Goal: Task Accomplishment & Management: Complete application form

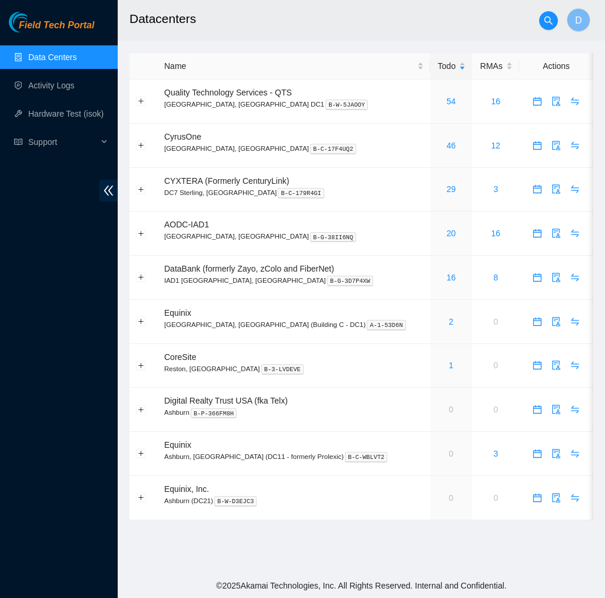
click at [417, 35] on h2 "Datacenters" at bounding box center [333, 19] width 407 height 38
click at [73, 24] on span "Field Tech Portal" at bounding box center [56, 25] width 75 height 11
click at [59, 81] on link "Activity Logs" at bounding box center [51, 85] width 47 height 9
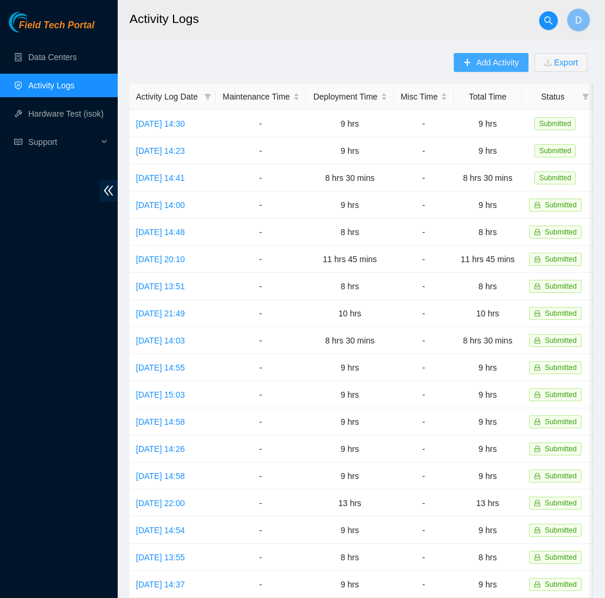
click at [482, 68] on span "Add Activity" at bounding box center [497, 62] width 42 height 13
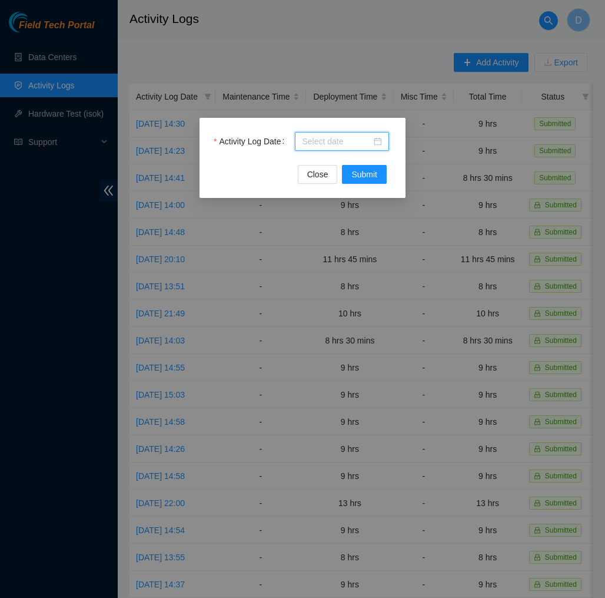
click at [356, 141] on input "Activity Log Date" at bounding box center [336, 141] width 69 height 13
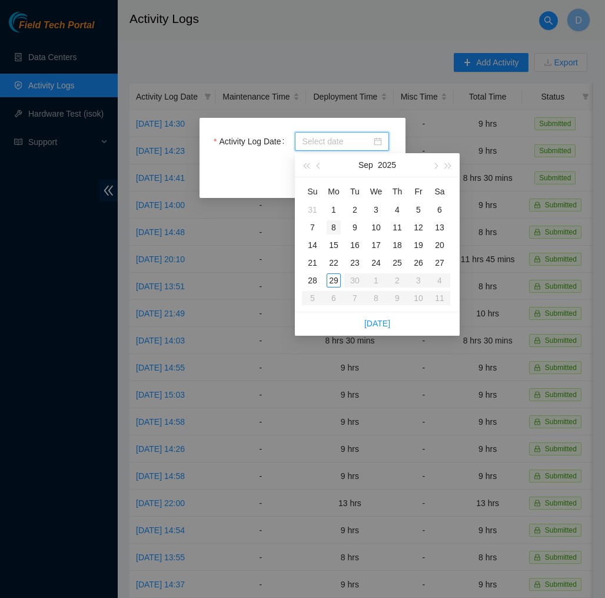
type input "[DATE]"
click at [334, 278] on div "29" at bounding box center [334, 280] width 14 height 14
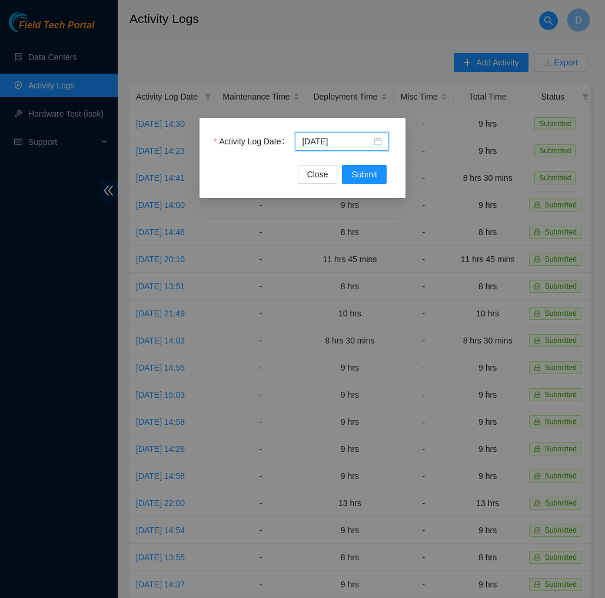
click at [370, 163] on div "Activity Log Date [DATE]" at bounding box center [303, 148] width 178 height 33
click at [367, 168] on span "Submit" at bounding box center [364, 174] width 26 height 13
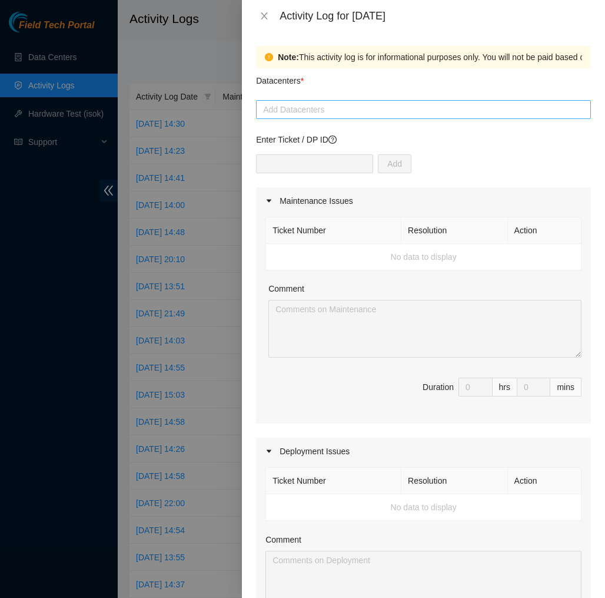
click at [345, 102] on div "Add Datacenters" at bounding box center [423, 109] width 335 height 19
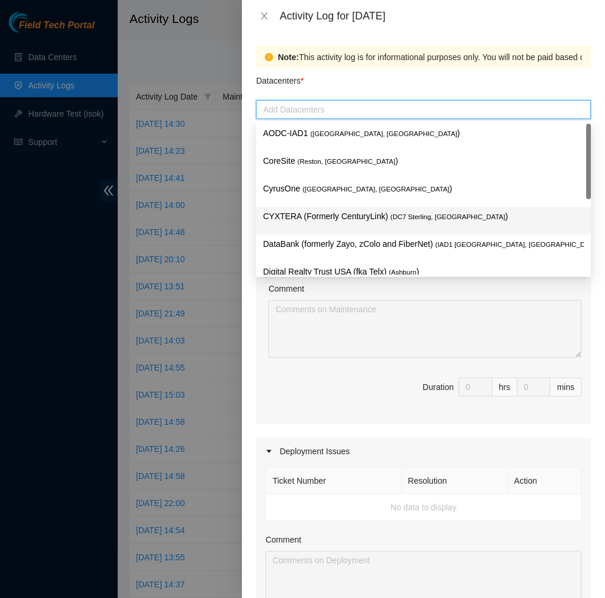
scroll to position [126, 0]
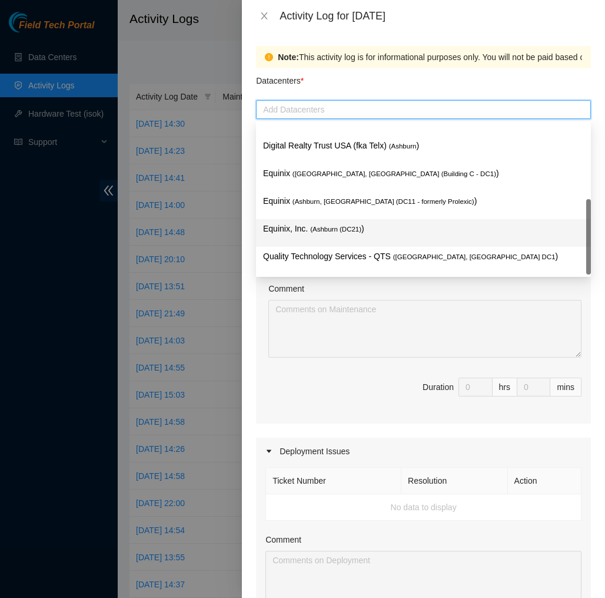
click at [324, 246] on div "Equinix, Inc. ( [GEOGRAPHIC_DATA] (DC21) )" at bounding box center [423, 233] width 335 height 28
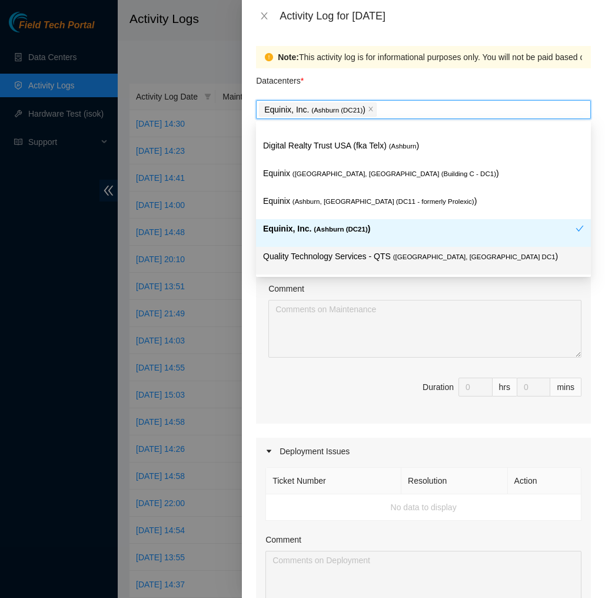
click at [325, 261] on p "Quality Technology Services - QTS ( [GEOGRAPHIC_DATA], [GEOGRAPHIC_DATA] DC1 )" at bounding box center [423, 257] width 321 height 14
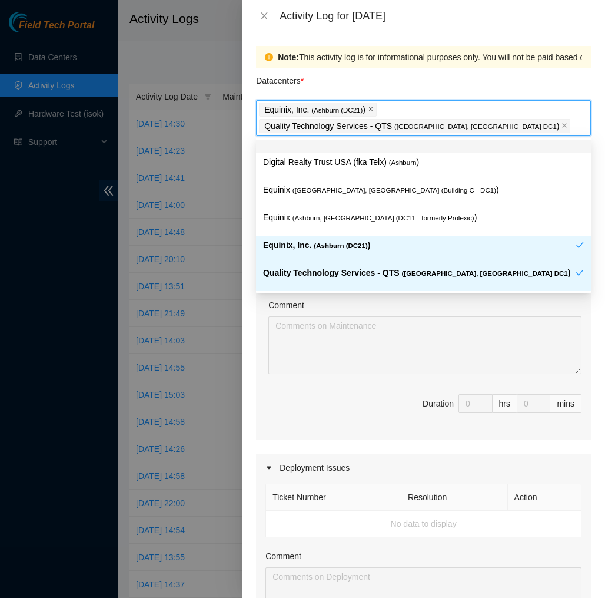
click at [374, 108] on icon "close" at bounding box center [371, 109] width 6 height 6
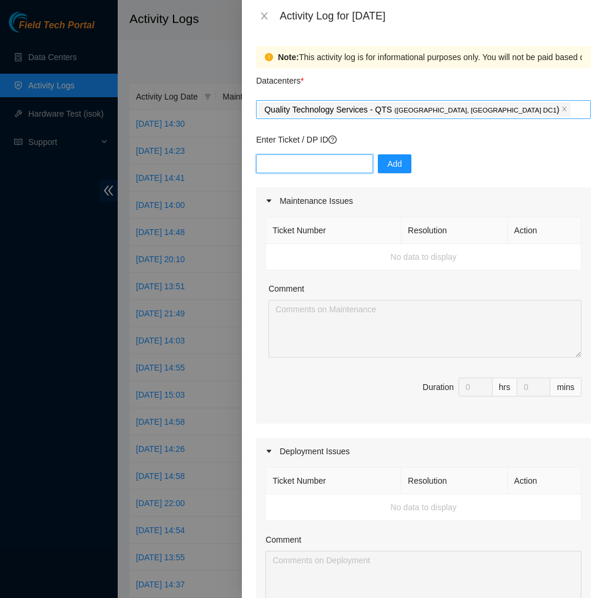
click at [331, 159] on input "text" at bounding box center [314, 163] width 117 height 19
type input "\"
type input "dp77109"
click at [387, 163] on button "Add" at bounding box center [395, 163] width 34 height 19
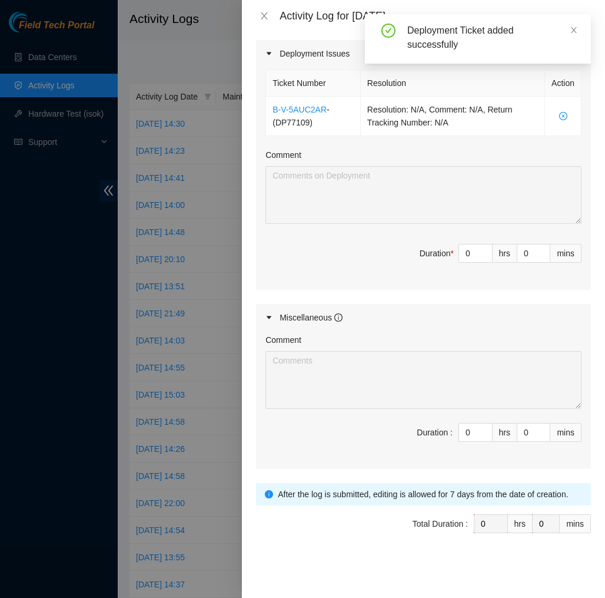
scroll to position [397, 0]
type input "1"
click at [486, 247] on span "up" at bounding box center [486, 250] width 7 height 7
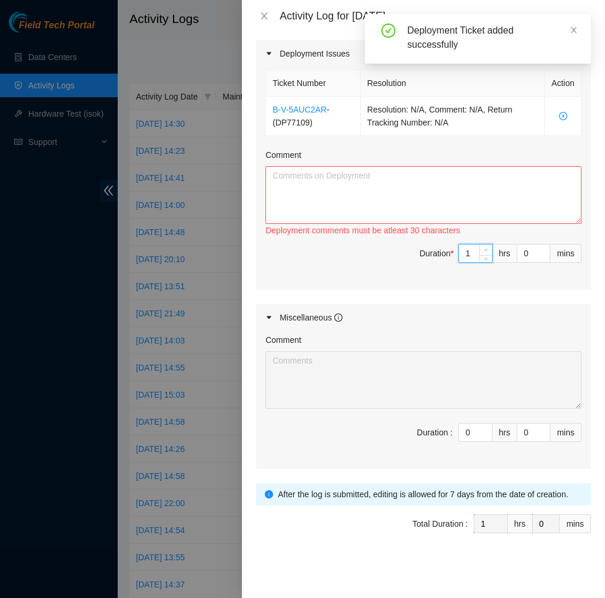
type input "2"
click at [486, 247] on span "up" at bounding box center [486, 250] width 7 height 7
type input "3"
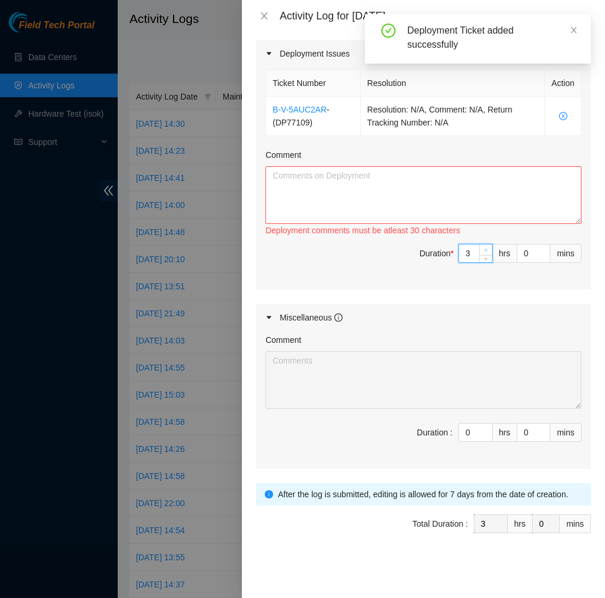
click at [486, 247] on span "up" at bounding box center [486, 250] width 7 height 7
type input "4"
click at [486, 247] on span "up" at bounding box center [486, 250] width 7 height 7
type input "5"
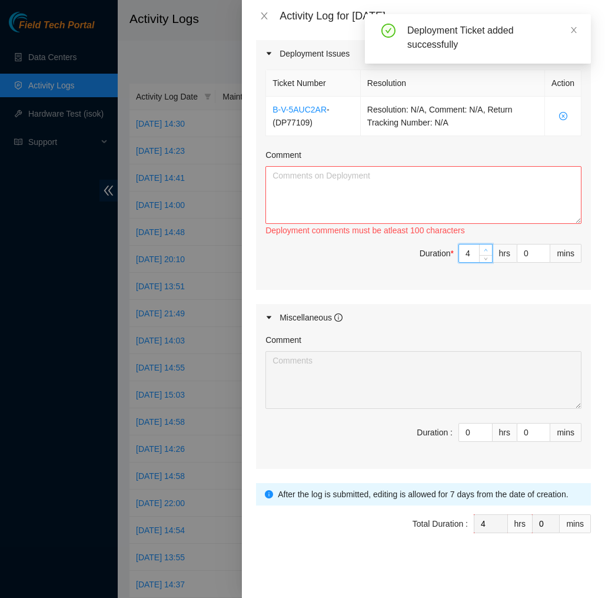
type input "5"
click at [486, 247] on span "up" at bounding box center [486, 250] width 7 height 7
type input "6"
click at [486, 247] on span "up" at bounding box center [486, 250] width 7 height 7
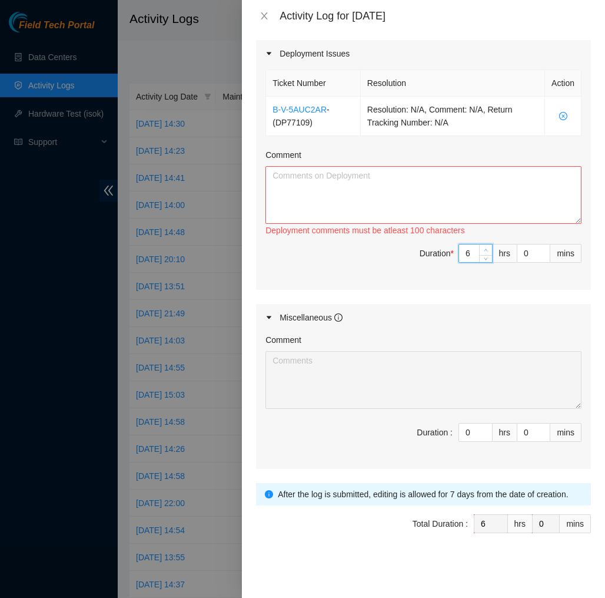
type input "7"
click at [486, 247] on span "up" at bounding box center [486, 250] width 7 height 7
type input "8"
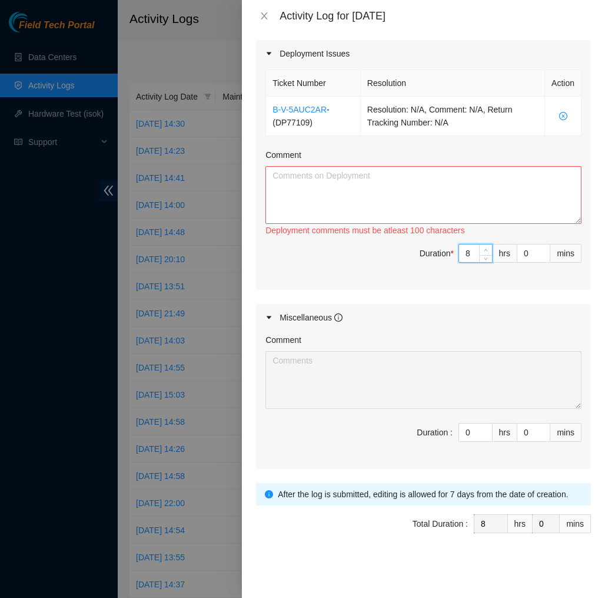
click at [486, 247] on span "up" at bounding box center [486, 250] width 7 height 7
type input "9"
click at [486, 247] on span "up" at bounding box center [486, 250] width 7 height 7
type input "10"
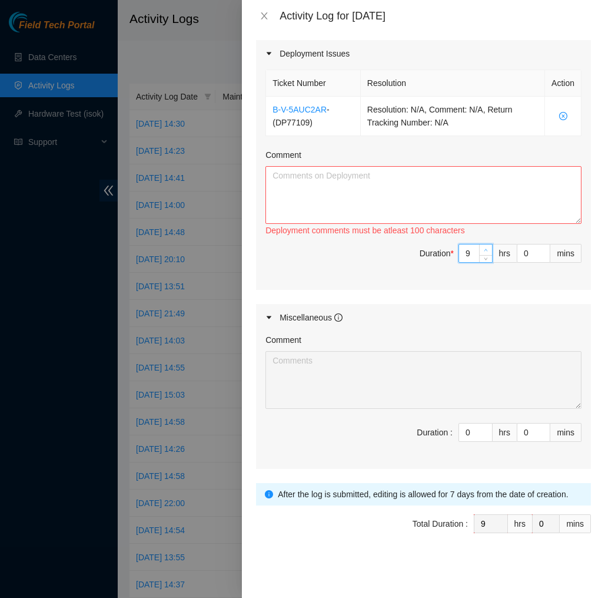
type input "10"
click at [486, 247] on span "up" at bounding box center [486, 250] width 7 height 7
type input "11"
click at [486, 247] on span "up" at bounding box center [486, 250] width 7 height 7
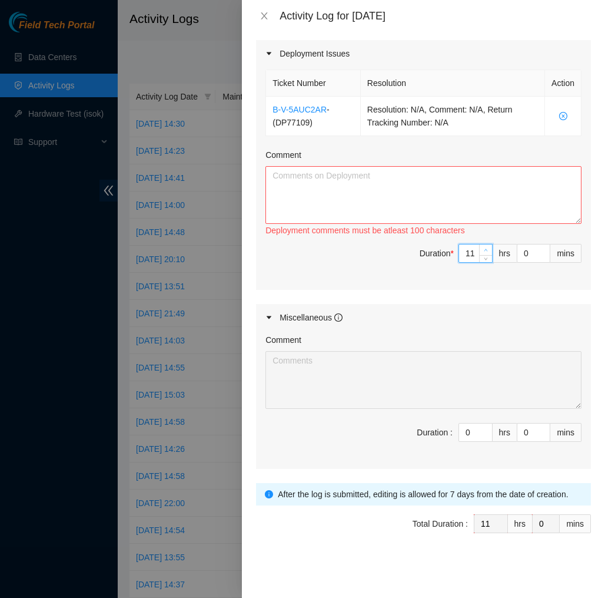
type input "12"
click at [486, 247] on span "up" at bounding box center [486, 250] width 7 height 7
type input "13"
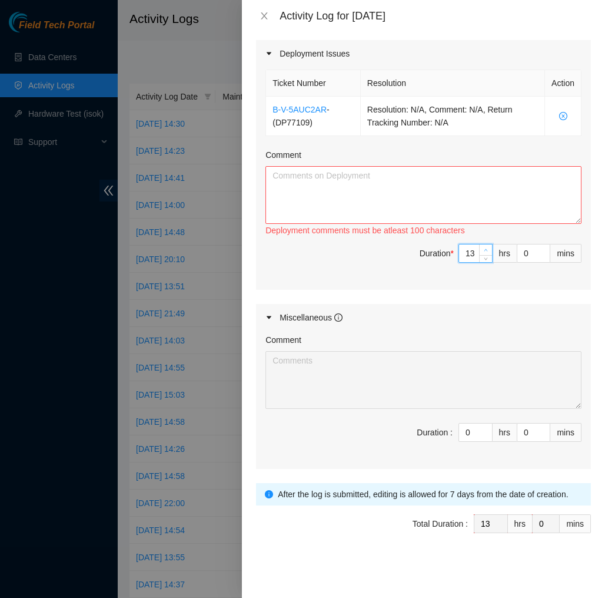
click at [486, 247] on span "up" at bounding box center [486, 250] width 7 height 7
type input "12"
click at [485, 256] on icon "down" at bounding box center [486, 257] width 4 height 4
click at [542, 254] on span "down" at bounding box center [543, 256] width 7 height 7
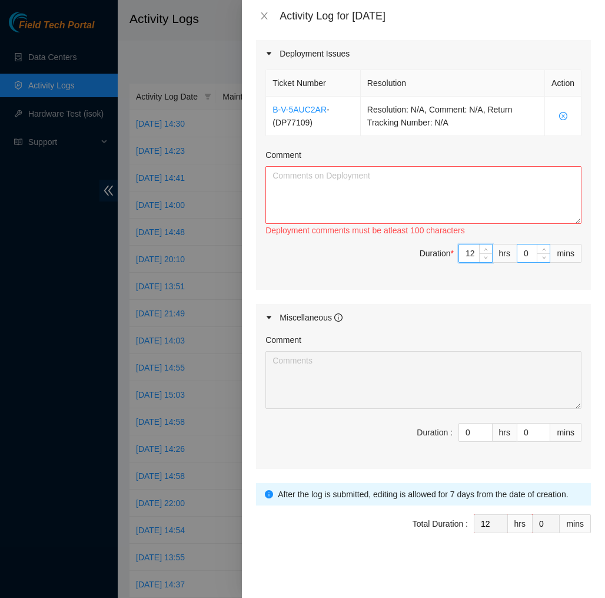
click at [529, 248] on input "0" at bounding box center [534, 253] width 32 height 18
type input "7"
type input "59"
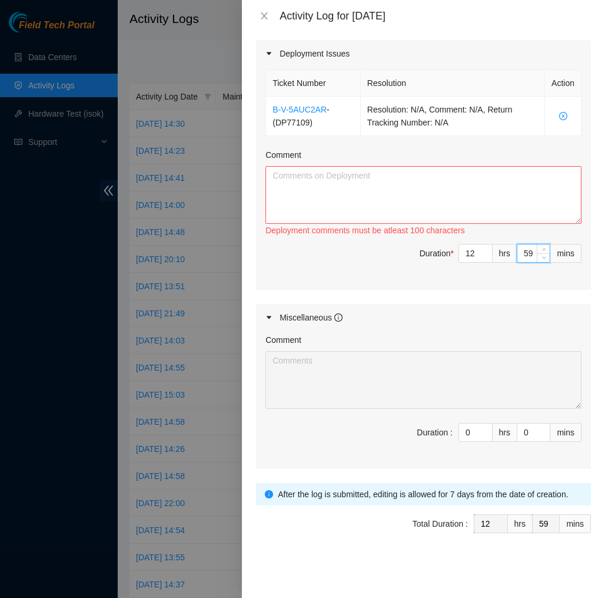
click at [512, 274] on span "Duration * 12 hrs 59 mins" at bounding box center [424, 260] width 316 height 33
click at [535, 256] on input "59" at bounding box center [534, 253] width 32 height 18
type input "5"
type input "0"
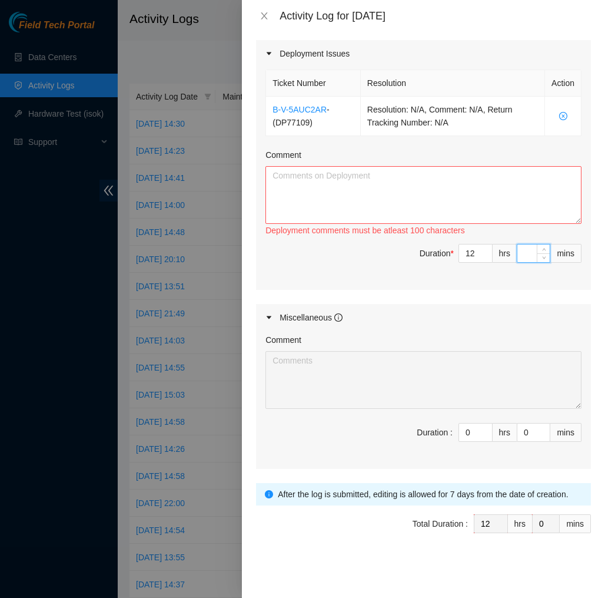
type input "7"
type input "59"
click at [516, 227] on div "Deployment comments must be atleast 100 characters" at bounding box center [424, 230] width 316 height 13
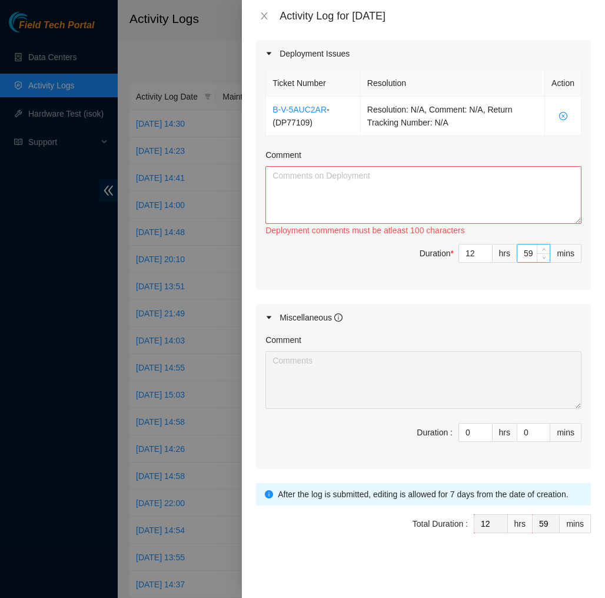
click at [536, 258] on input "59" at bounding box center [534, 253] width 32 height 18
type input "5"
type input "0"
type input "7"
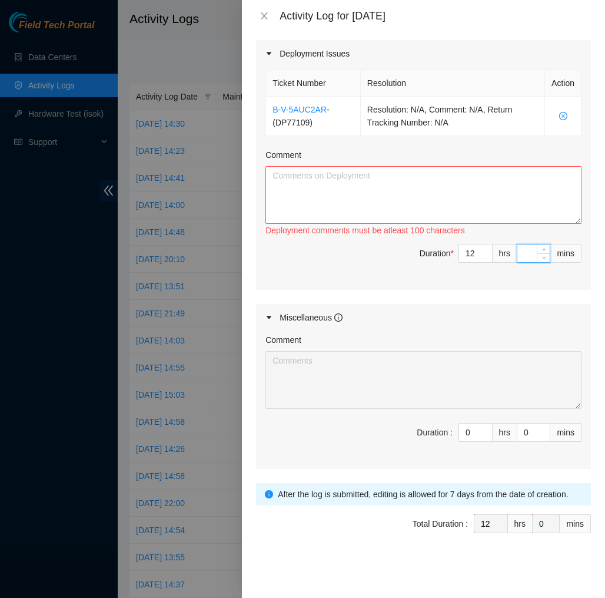
type input "7"
type input "59"
click at [536, 277] on div "Ticket Number Resolution Action B-V-5AUC2AR - ( DP77109 ) Resolution: N/A, Comm…" at bounding box center [423, 178] width 335 height 222
click at [535, 251] on input "59" at bounding box center [534, 253] width 32 height 18
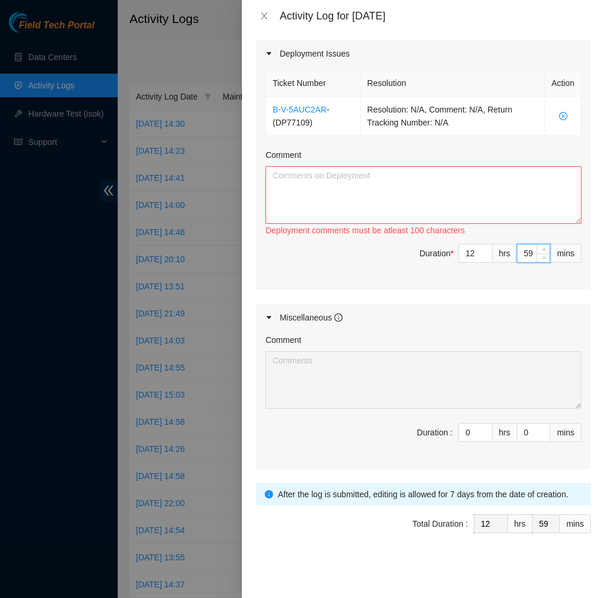
type input "5"
type input "0"
type input "4"
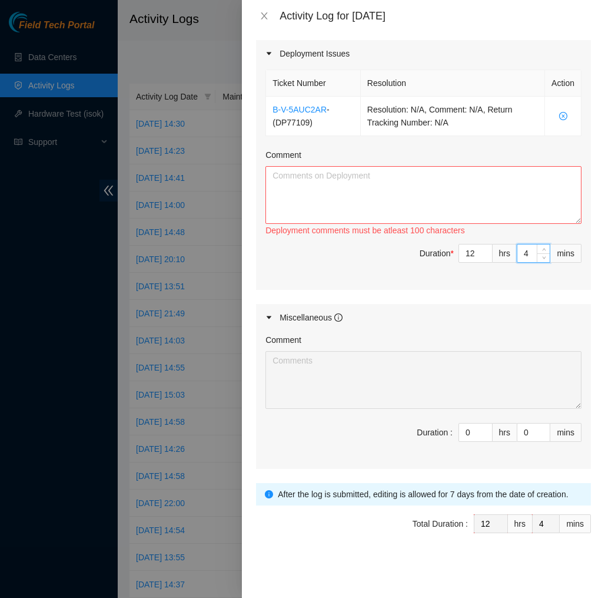
type input "45"
click at [393, 274] on span "Duration * 12 hrs 45 mins" at bounding box center [424, 260] width 316 height 33
click at [417, 194] on textarea "Comment" at bounding box center [424, 195] width 316 height 58
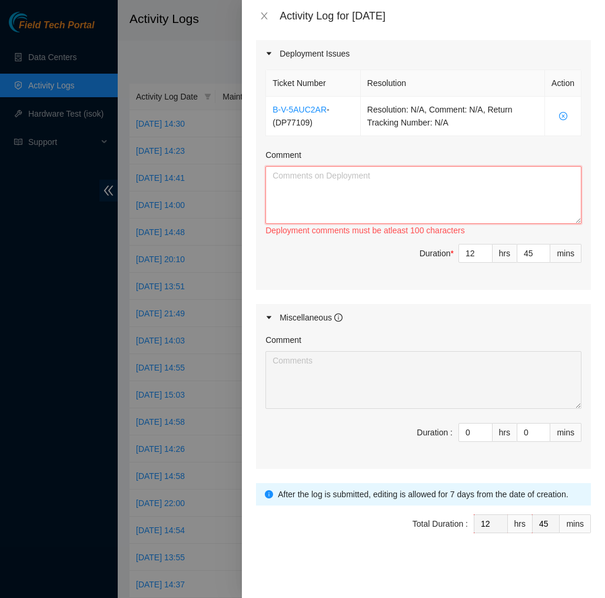
paste textarea "EOD Report DP77109 [DATE], I took down the air panels on my rack, then moved th…"
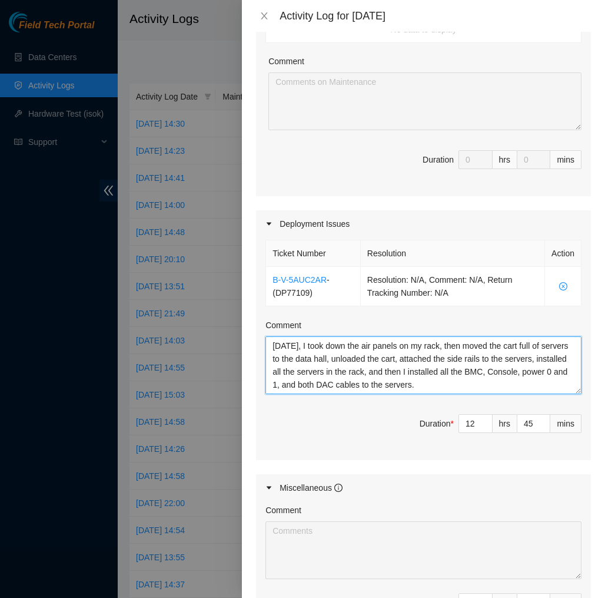
scroll to position [39, 0]
click at [367, 369] on textarea "EOD Report DP77109 [DATE], I took down the air panels on my rack, then moved th…" at bounding box center [424, 365] width 316 height 58
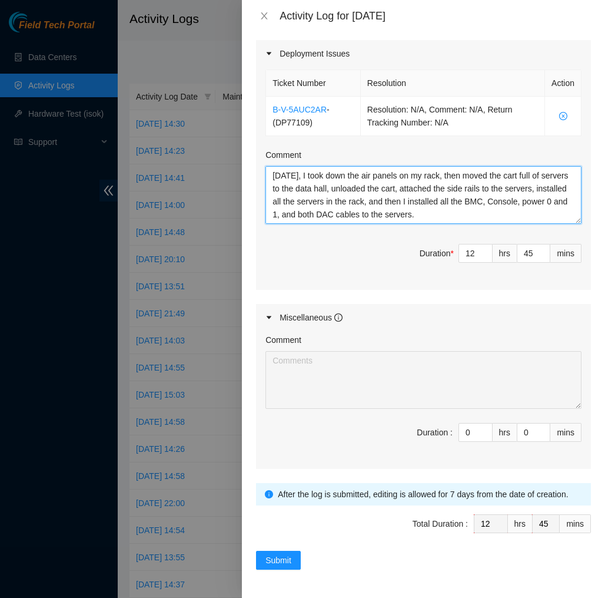
scroll to position [397, 0]
type textarea "EOD Report DP77109 [DATE], I took down the air panels on my rack, then moved th…"
click at [281, 549] on form "Datacenters * Quality Technology Services - QTS ( [GEOGRAPHIC_DATA], [GEOGRAPHI…" at bounding box center [423, 120] width 335 height 898
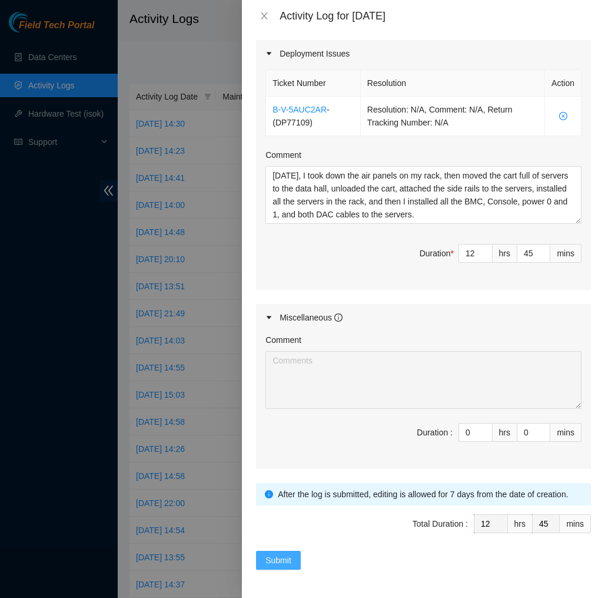
click at [276, 553] on span "Submit" at bounding box center [279, 559] width 26 height 13
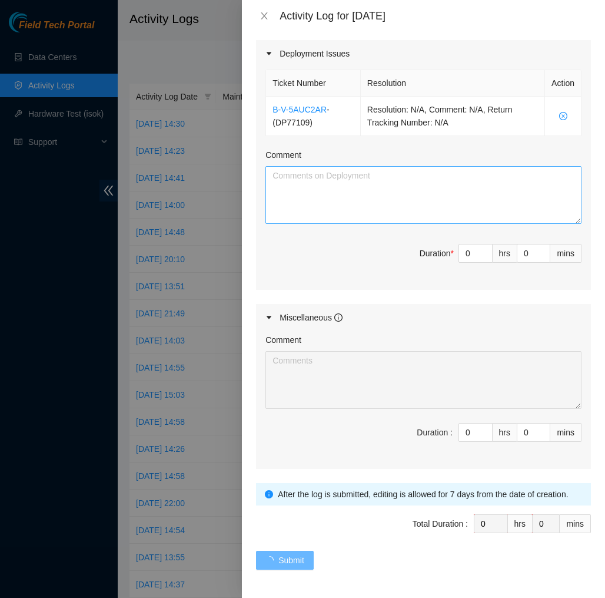
scroll to position [0, 0]
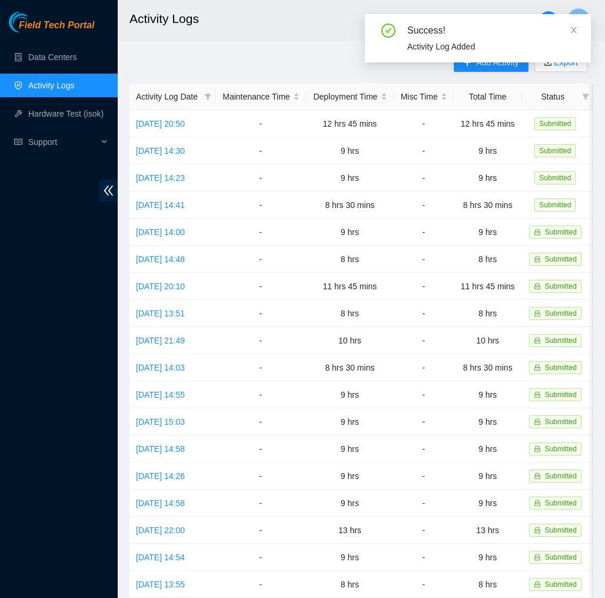
click at [333, 73] on div "Add Activity Export Activity Log Date Maintenance Time Deployment Time Misc Tim…" at bounding box center [362, 371] width 464 height 636
